Goal: Register for event/course

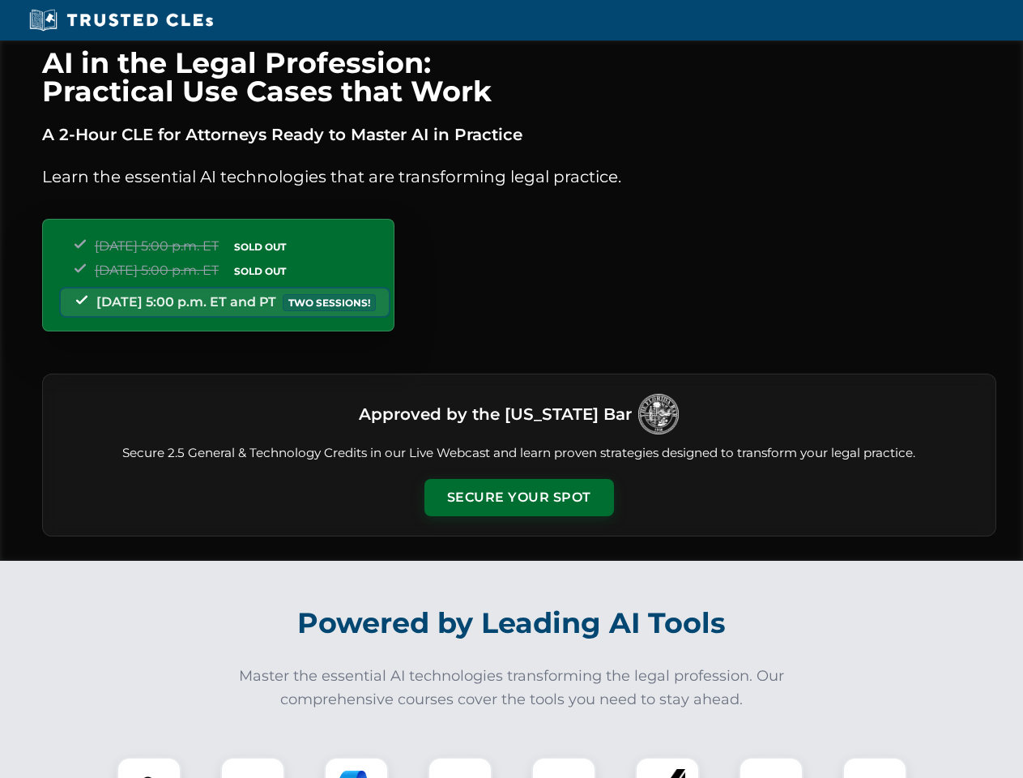
click at [518, 497] on button "Secure Your Spot" at bounding box center [519, 497] width 190 height 37
click at [149, 767] on img at bounding box center [149, 789] width 47 height 47
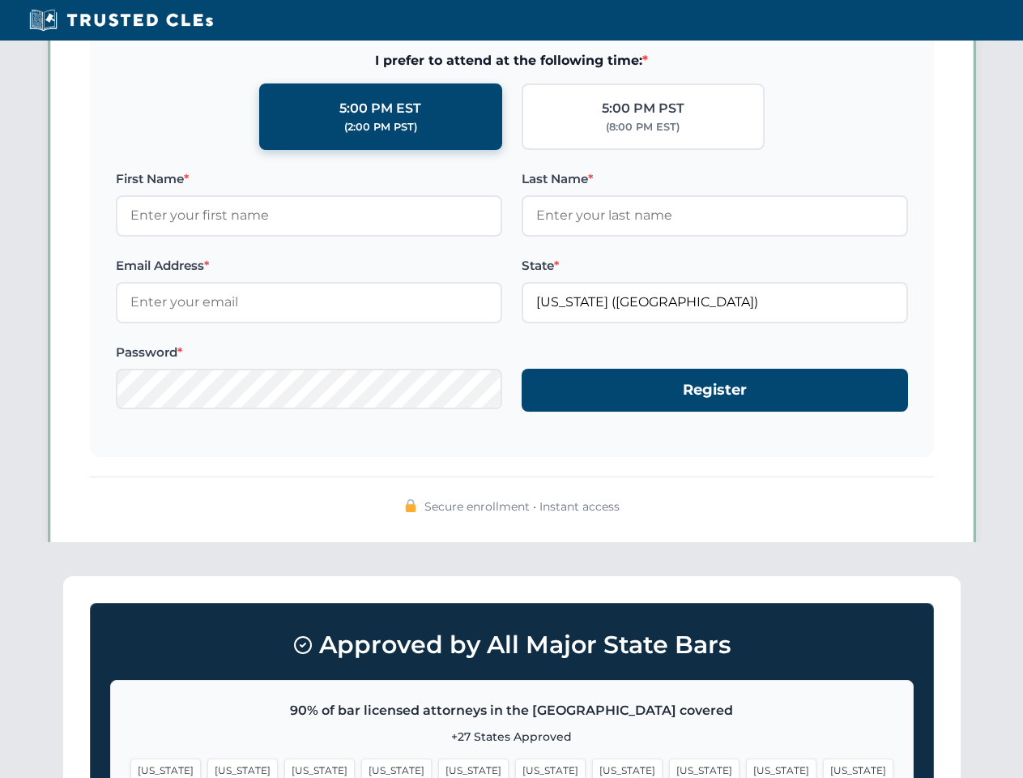
click at [592, 767] on span "[US_STATE]" at bounding box center [627, 769] width 70 height 23
click at [746, 767] on span "[US_STATE]" at bounding box center [781, 769] width 70 height 23
